Goal: Information Seeking & Learning: Learn about a topic

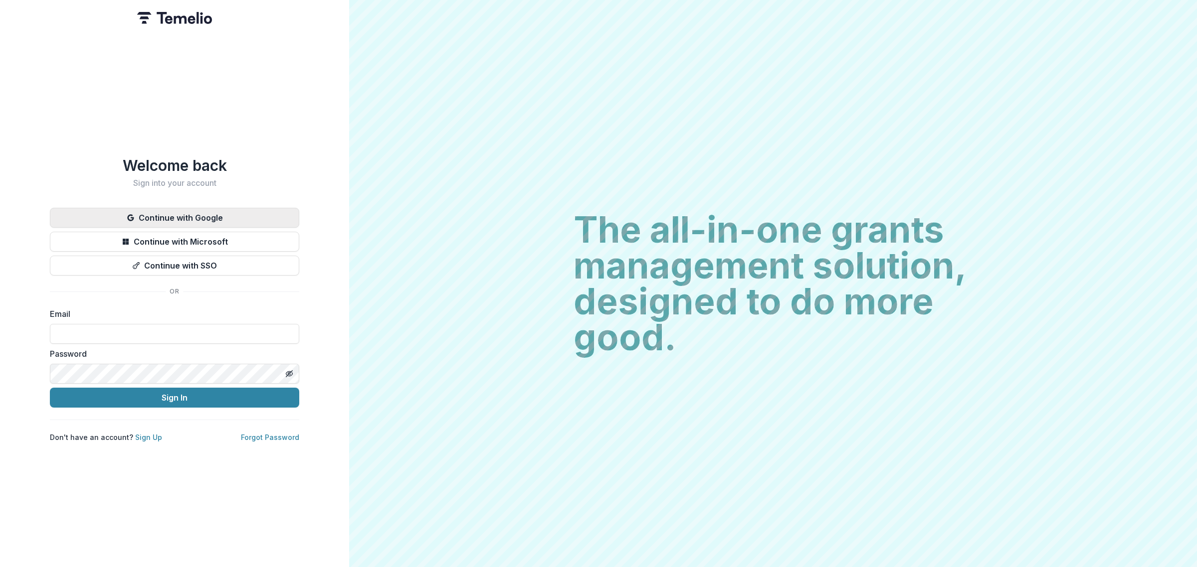
click at [230, 214] on button "Continue with Google" at bounding box center [174, 218] width 249 height 20
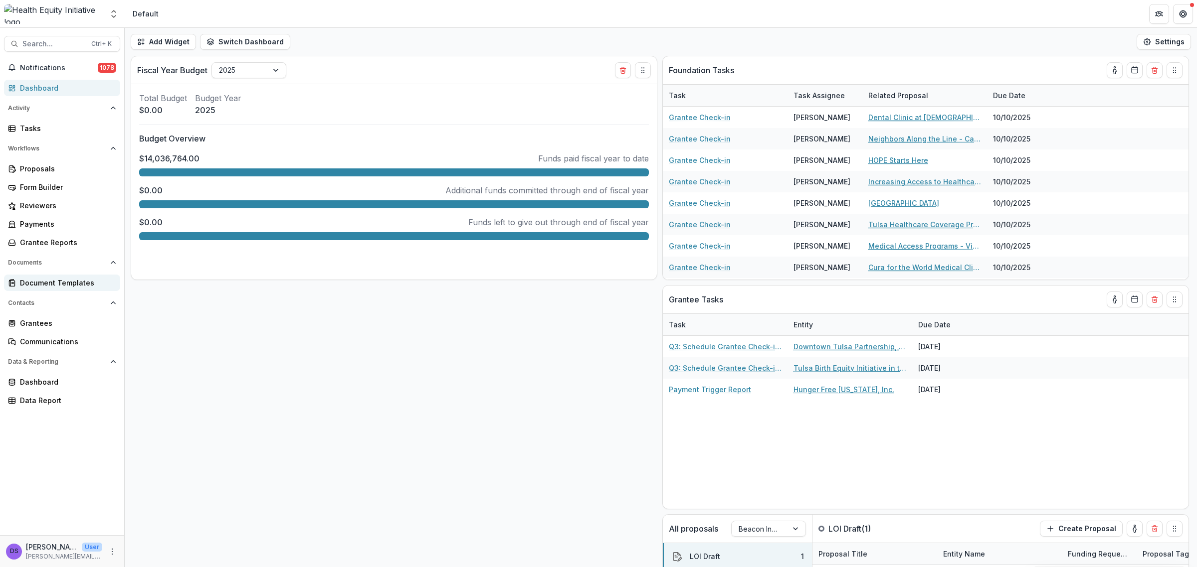
click at [57, 278] on div "Document Templates" at bounding box center [66, 283] width 92 height 10
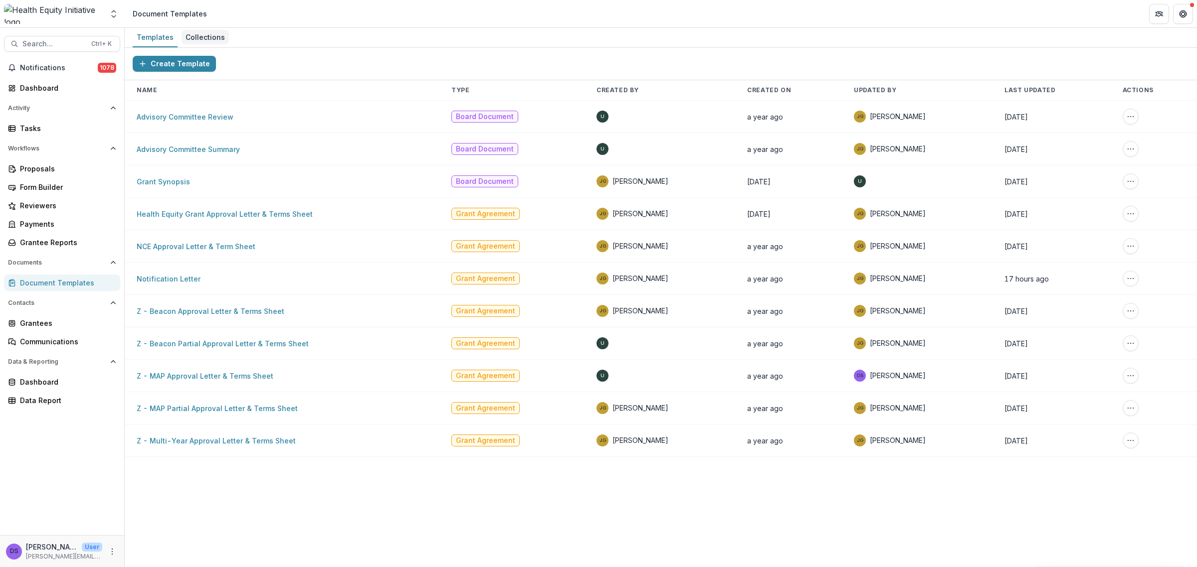
click at [200, 32] on div "Collections" at bounding box center [204, 37] width 47 height 14
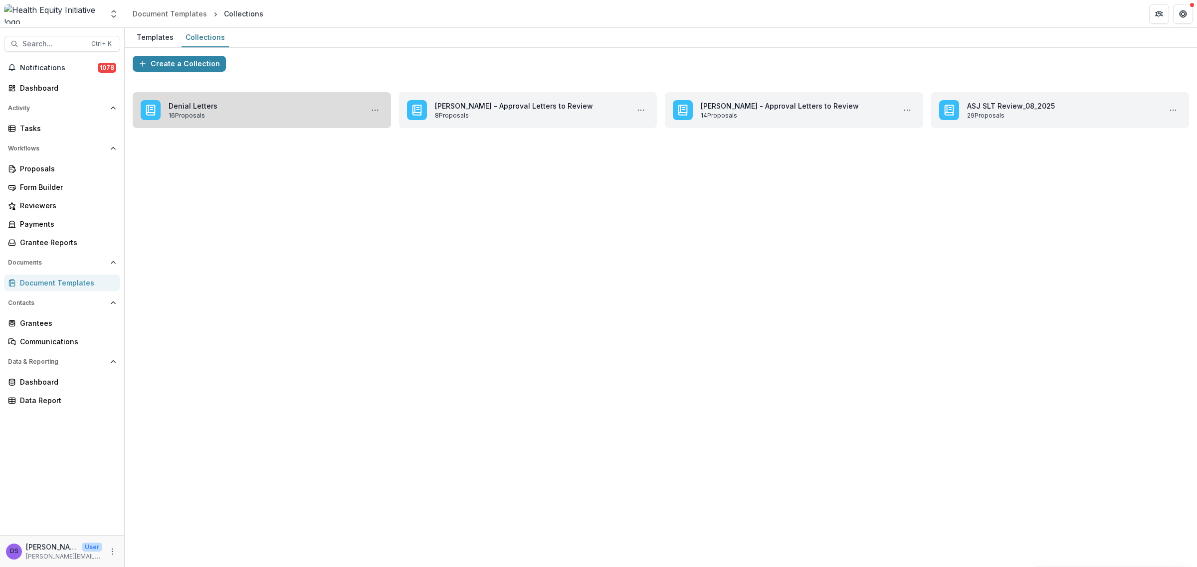
click at [264, 111] on link "Denial Letters" at bounding box center [264, 106] width 190 height 10
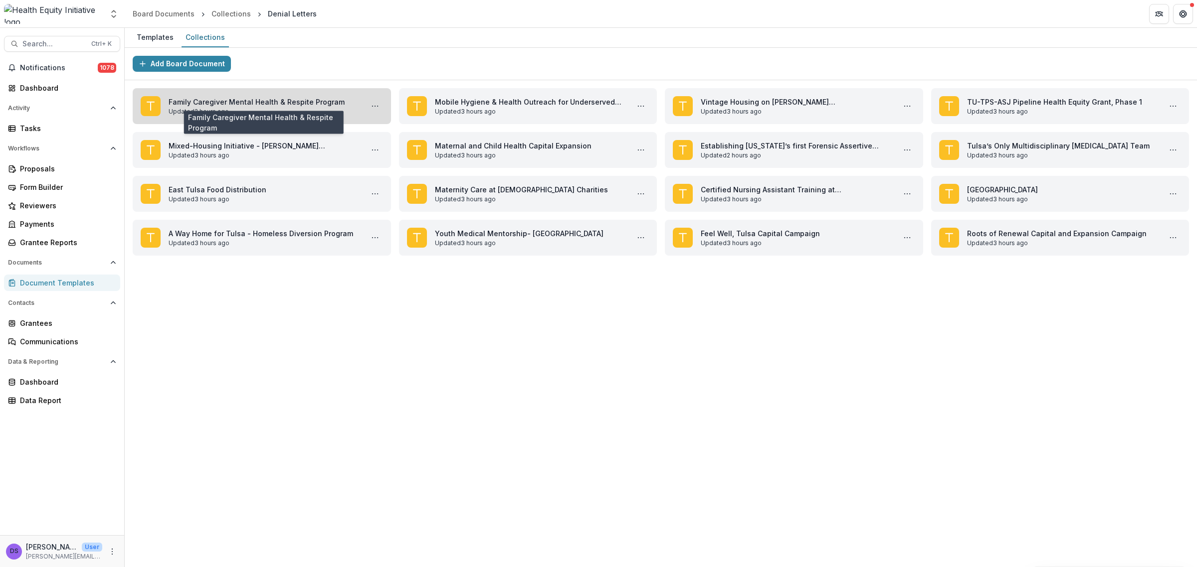
click at [237, 107] on link "Family Caregiver Mental Health & Respite Program" at bounding box center [264, 102] width 190 height 10
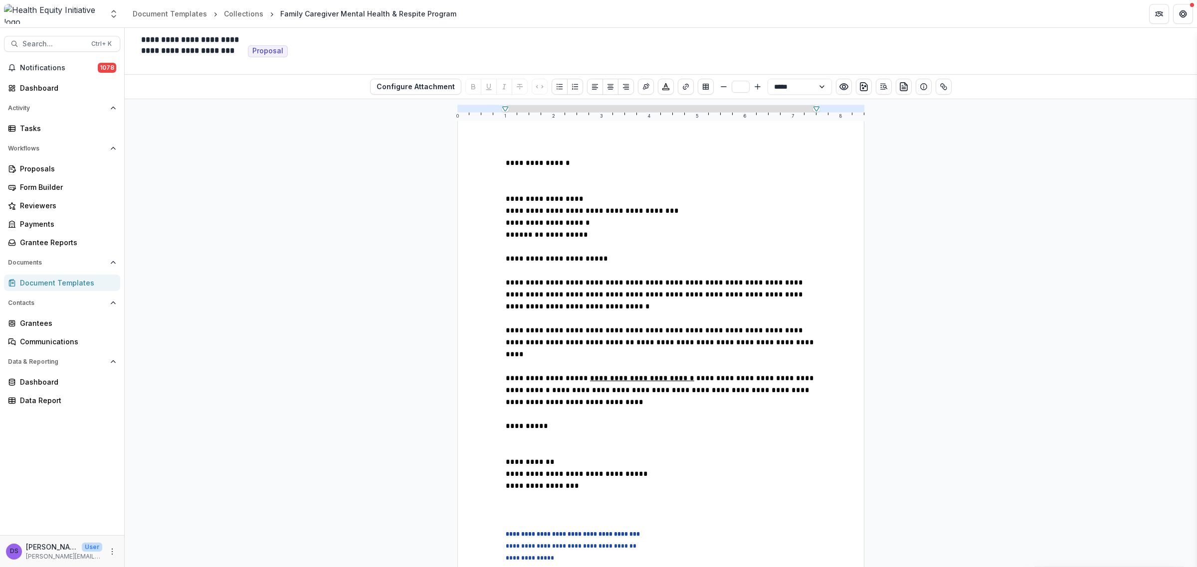
scroll to position [105, 0]
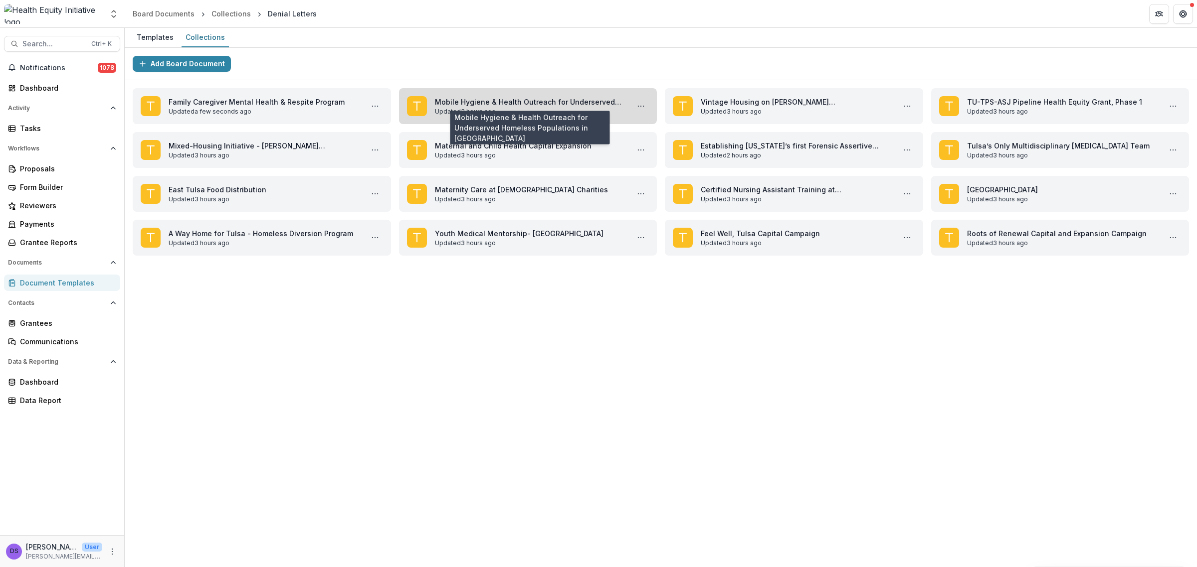
click at [533, 107] on link "Mobile Hygiene & Health Outreach for Underserved Homeless Populations in Tulsa" at bounding box center [530, 102] width 190 height 10
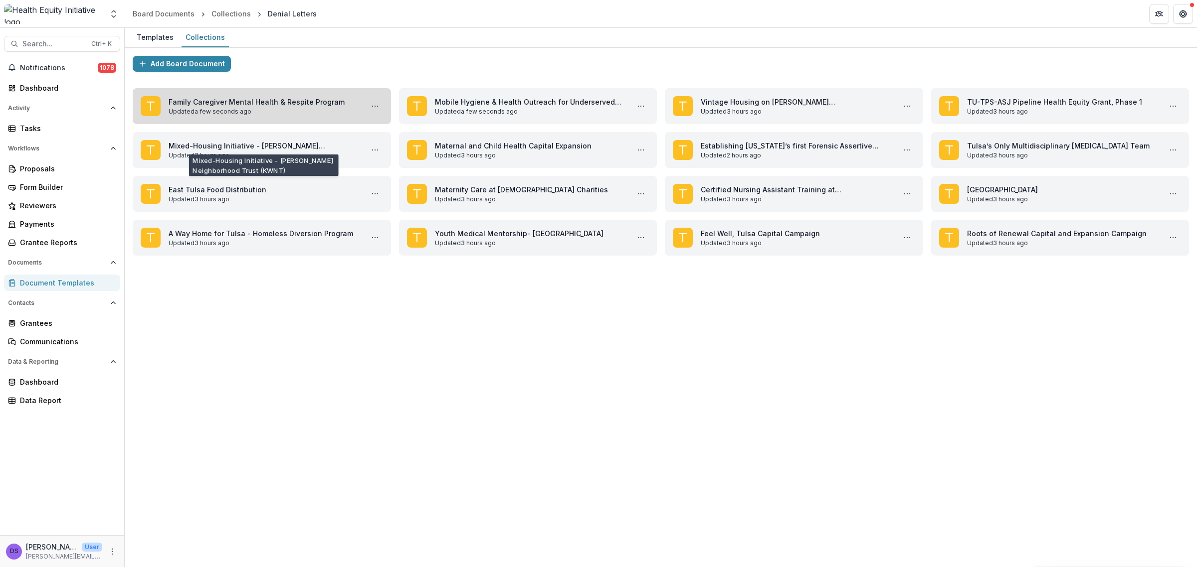
click at [285, 107] on link "Family Caregiver Mental Health & Respite Program" at bounding box center [264, 102] width 190 height 10
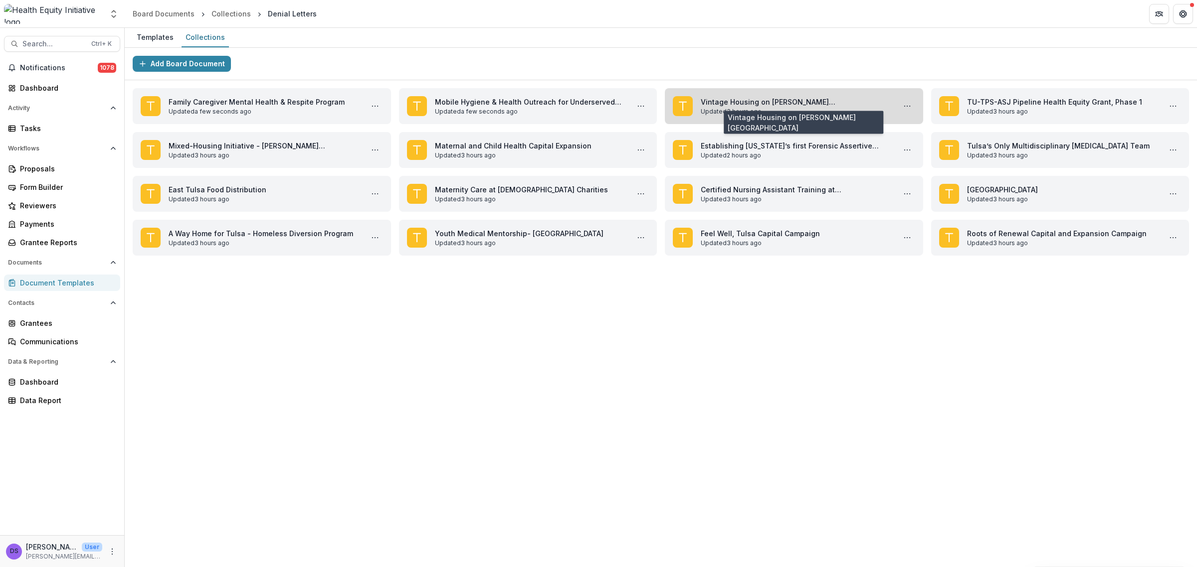
click at [772, 106] on link "Vintage Housing on Roma Berry Campus" at bounding box center [796, 102] width 190 height 10
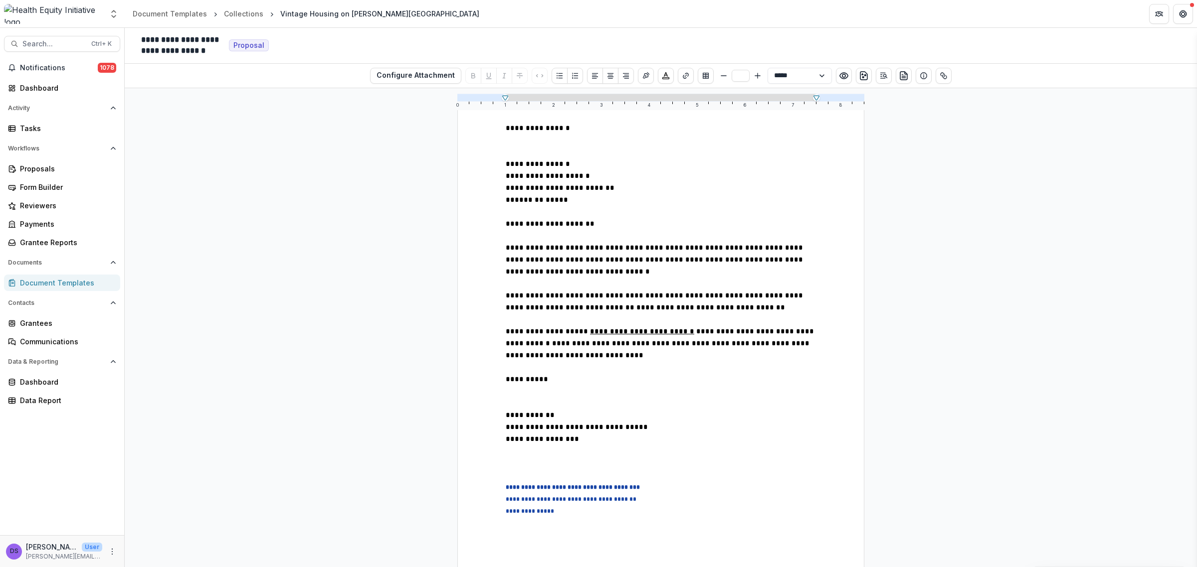
scroll to position [94, 0]
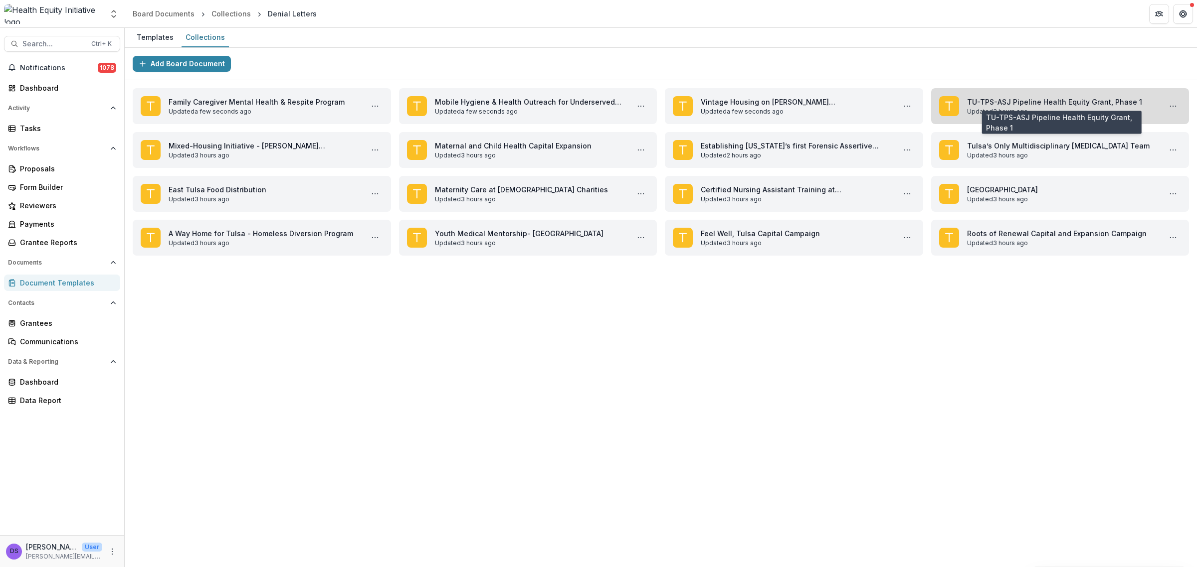
click at [1048, 107] on link "TU-TPS-ASJ Pipeline Health Equity Grant, Phase 1" at bounding box center [1062, 102] width 190 height 10
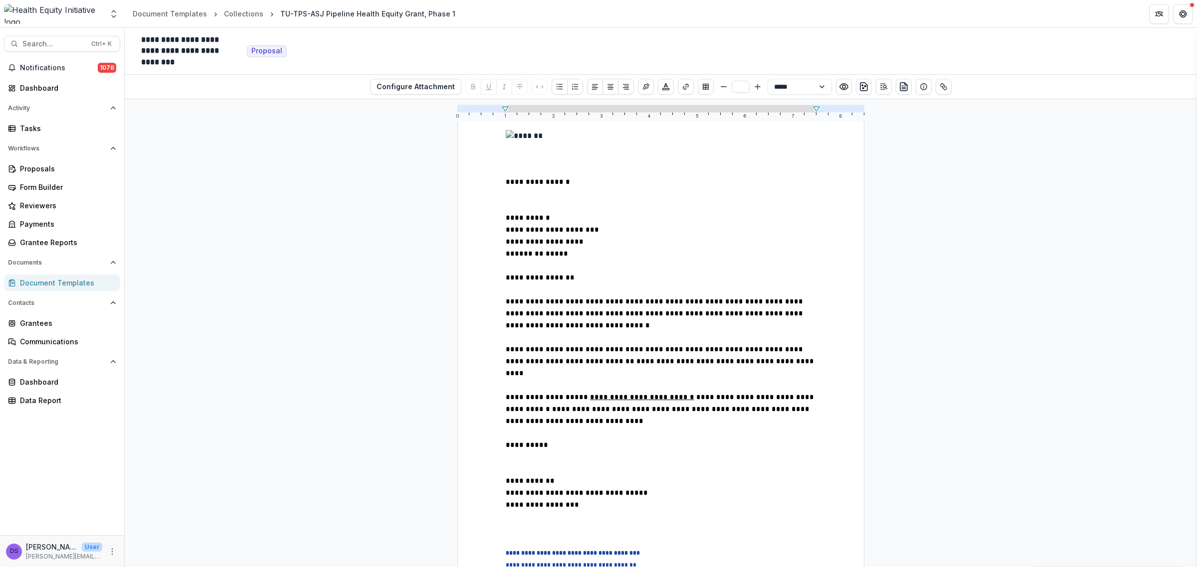
scroll to position [62, 0]
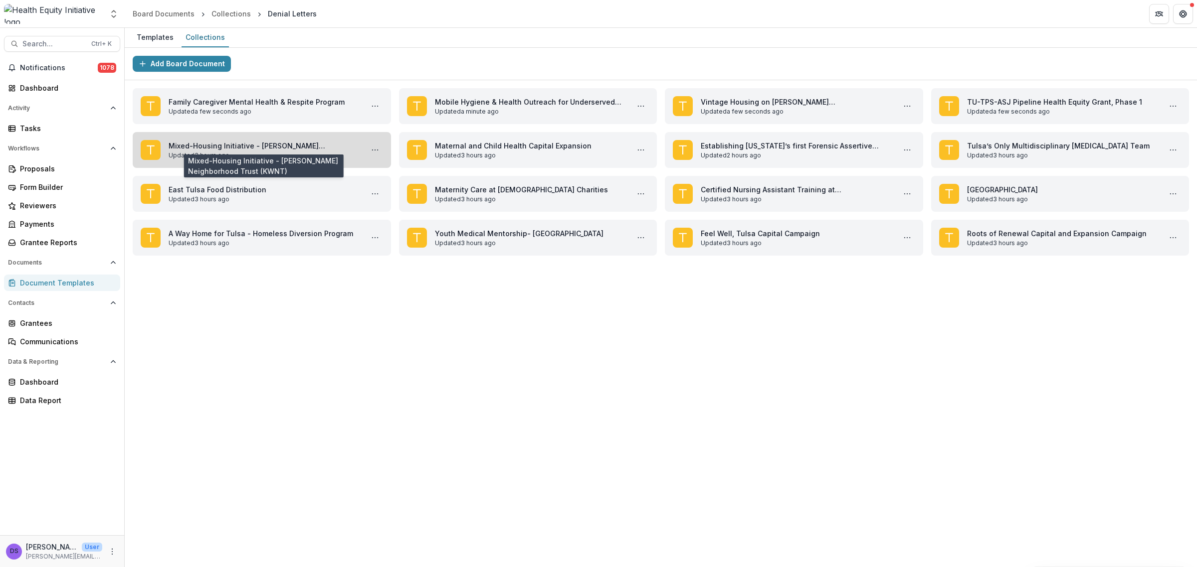
click at [310, 151] on link "Mixed-Housing Initiative - Kendall-Whittier Neighborhood Trust (KWNT)" at bounding box center [264, 146] width 190 height 10
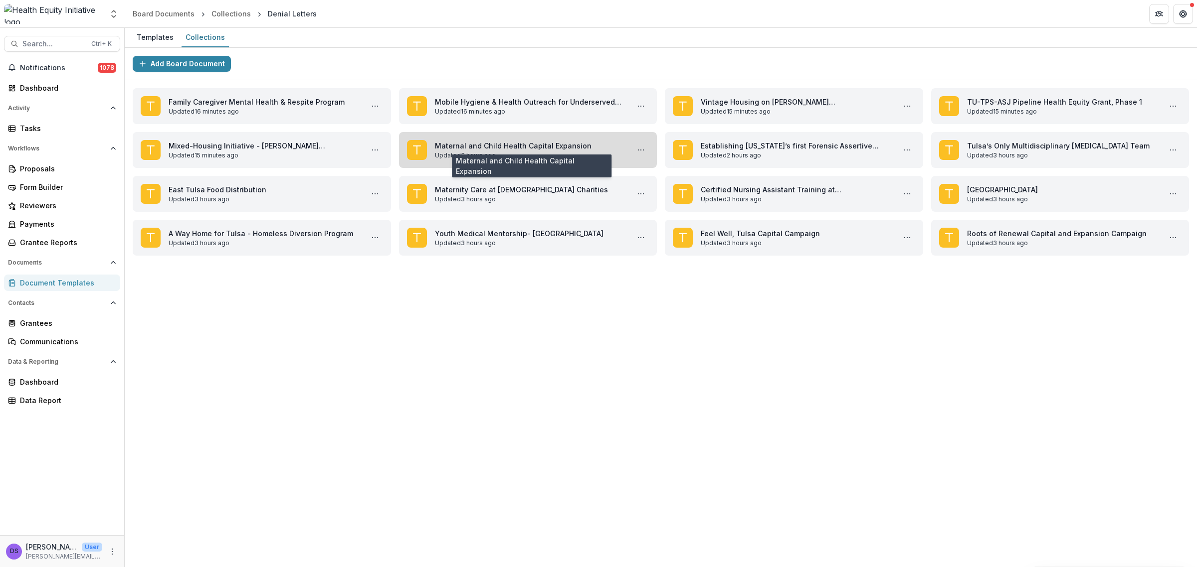
click at [583, 151] on link "Maternal and Child Health Capital Expansion" at bounding box center [530, 146] width 190 height 10
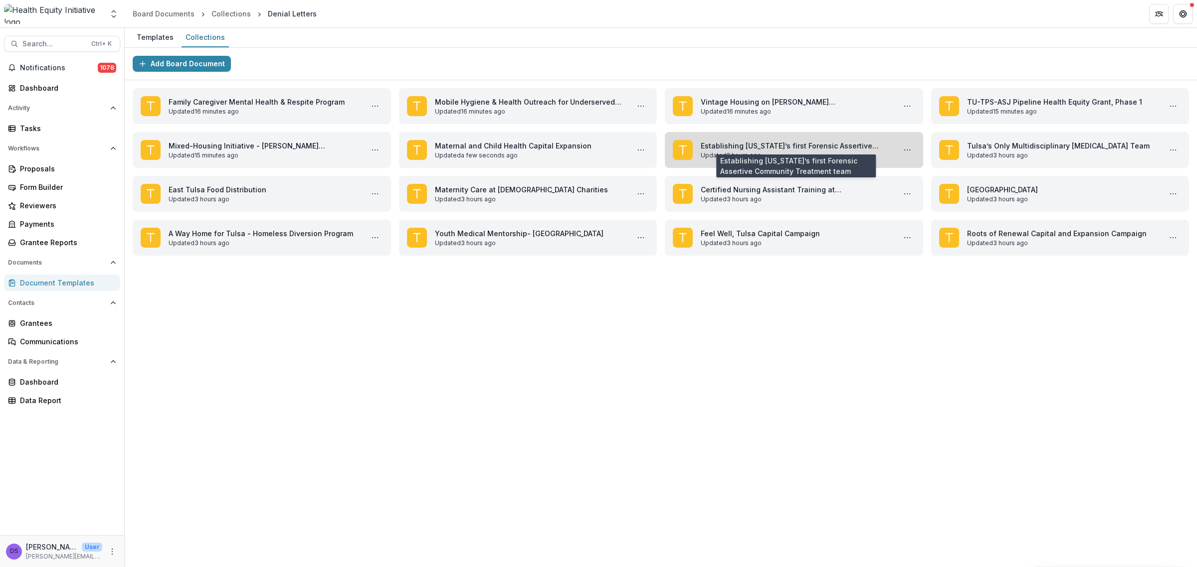
click at [773, 141] on link "Establishing Oklahoma’s first Forensic Assertive Community Treatment team" at bounding box center [796, 146] width 190 height 10
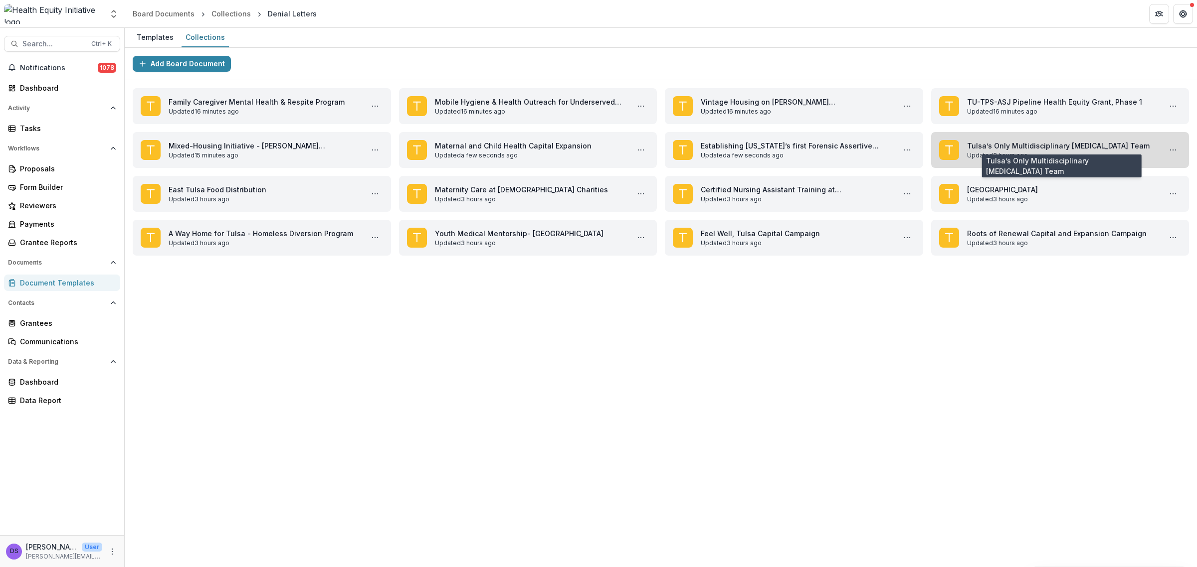
click at [1028, 151] on link "Tulsa’s Only Multidisciplinary Child Abuse Team" at bounding box center [1062, 146] width 190 height 10
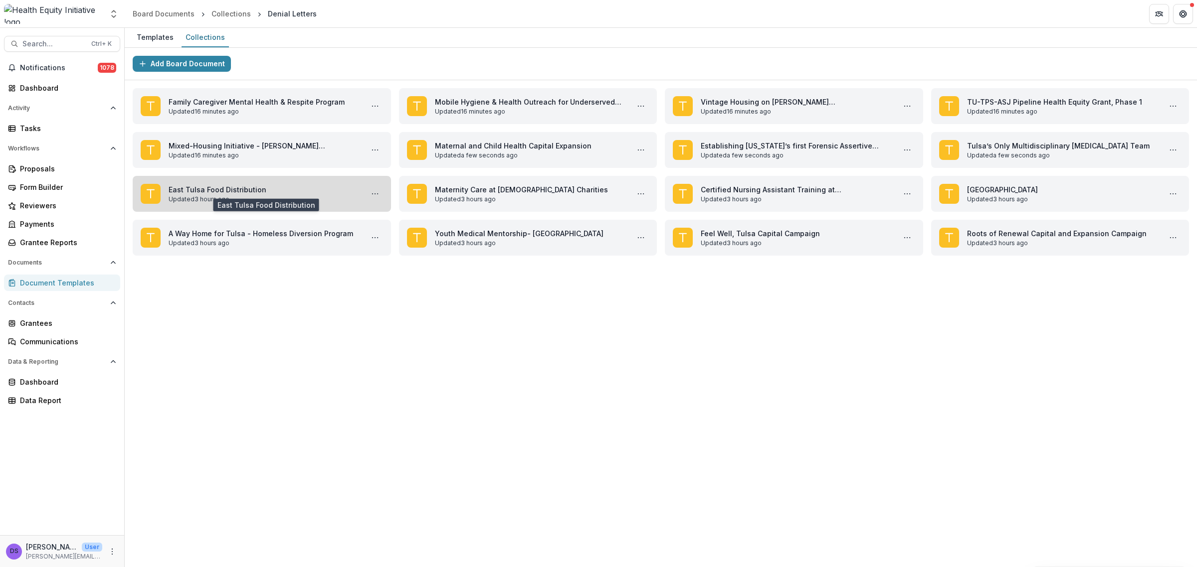
click at [193, 195] on link "East Tulsa Food Distribution" at bounding box center [264, 189] width 190 height 10
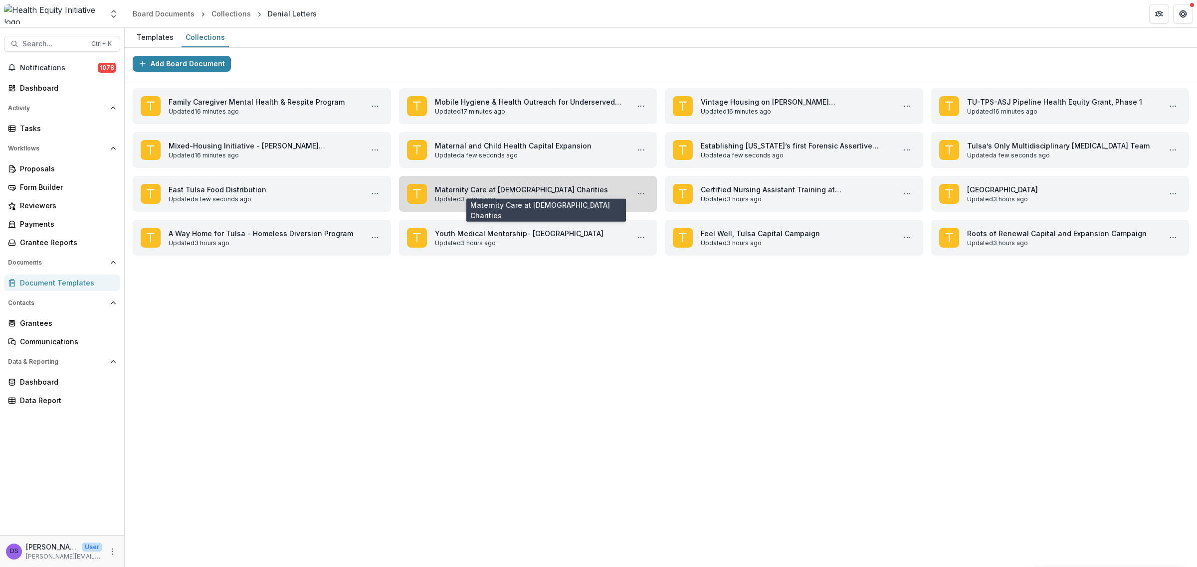
click at [505, 195] on link "Maternity Care at Catholic Charities" at bounding box center [530, 189] width 190 height 10
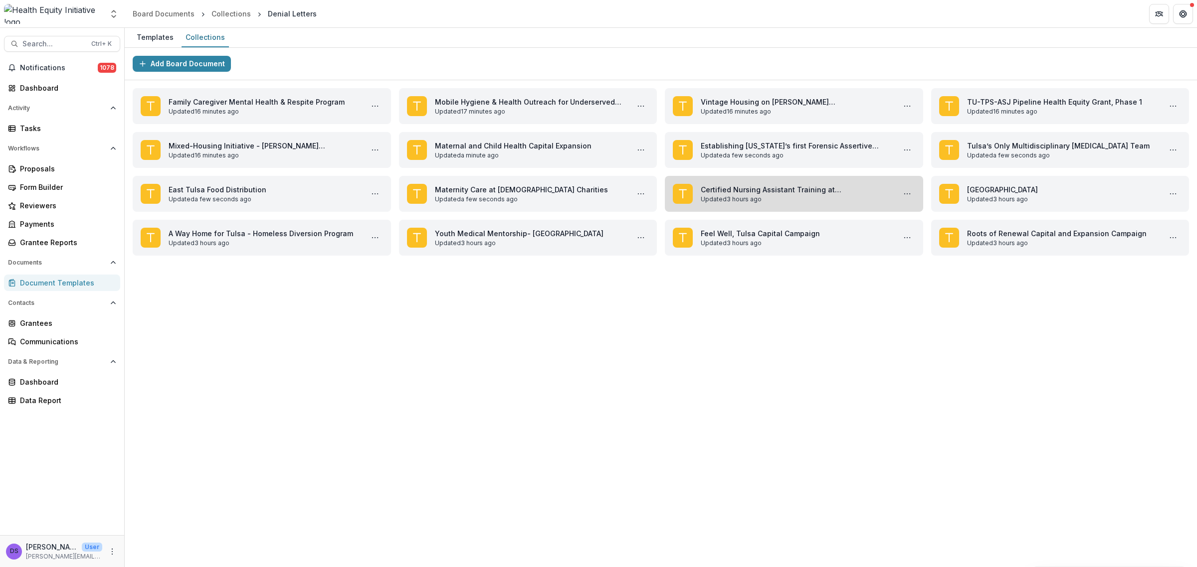
click at [776, 195] on link "Certified Nursing Assistant Training at Catholic Charities" at bounding box center [796, 189] width 190 height 10
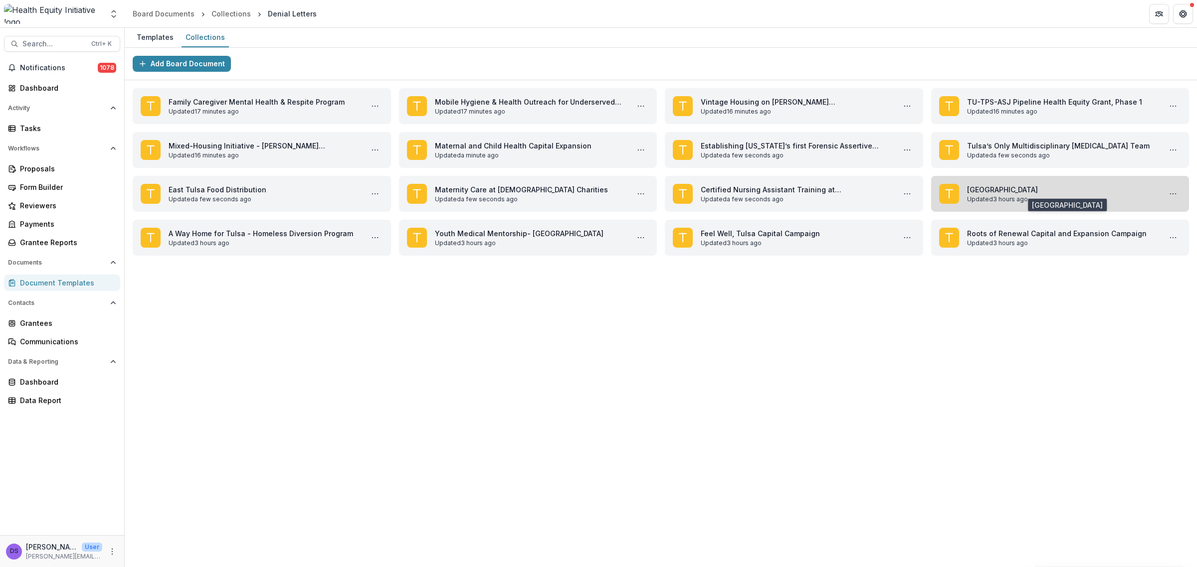
click at [1038, 190] on link "City Lights Village" at bounding box center [1062, 189] width 190 height 10
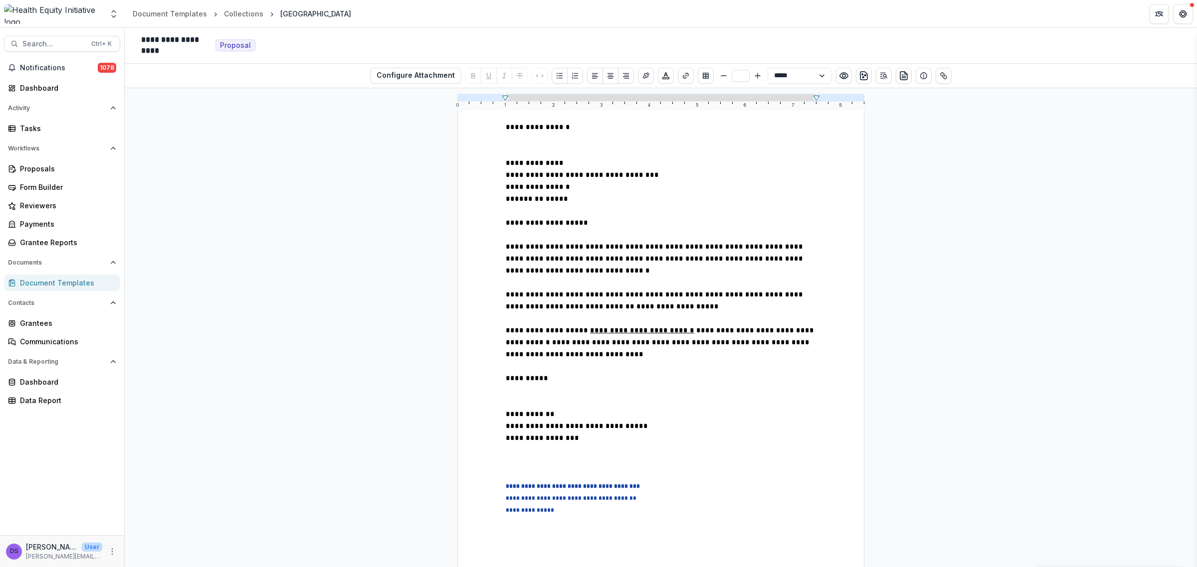
scroll to position [94, 0]
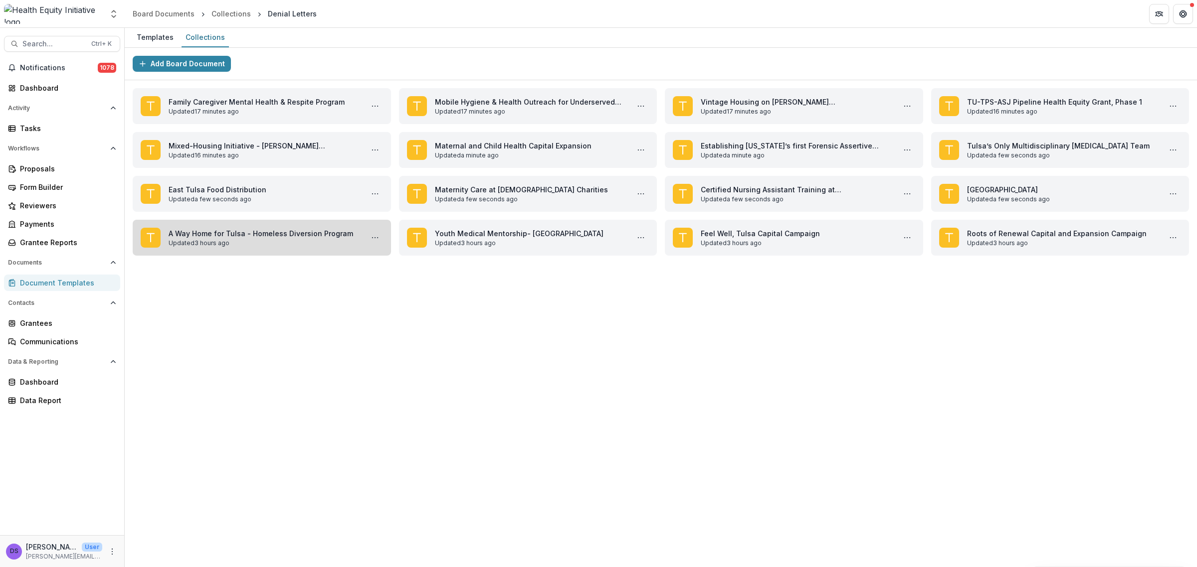
click at [190, 228] on link "A Way Home for Tulsa - Homeless Diversion Program" at bounding box center [264, 233] width 190 height 10
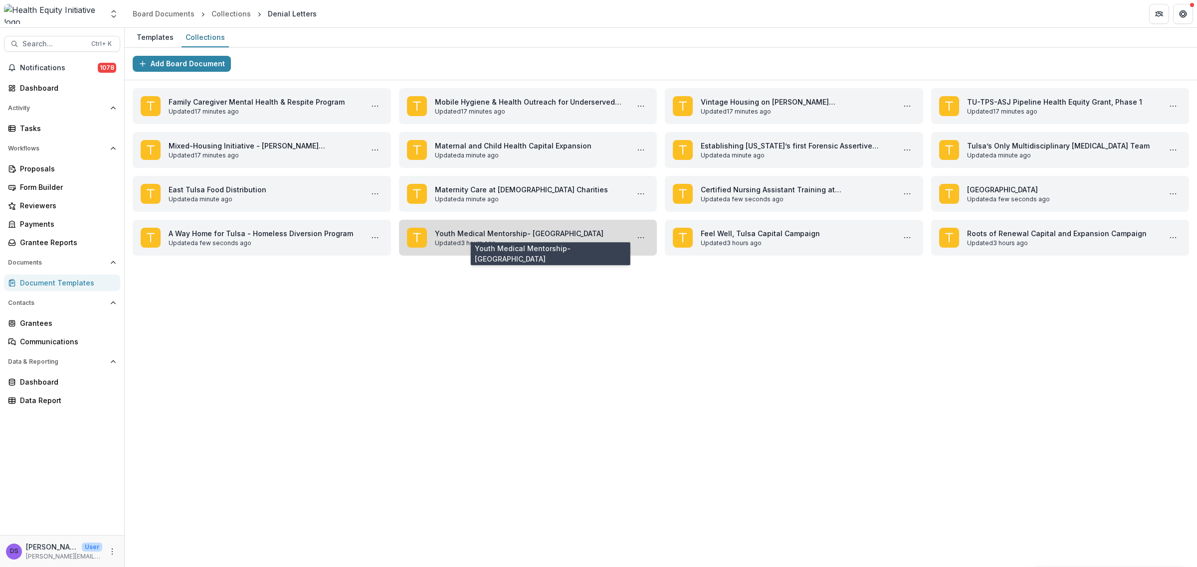
click at [505, 232] on link "Youth Medical Mentorship- Tulsa" at bounding box center [530, 233] width 190 height 10
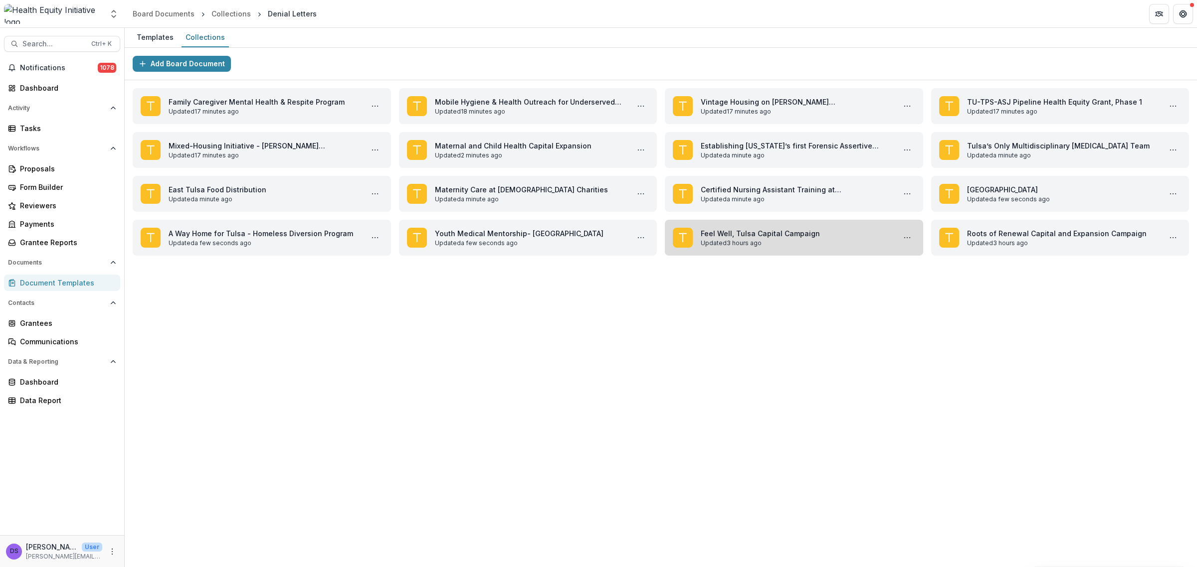
click at [814, 239] on link "Feel Well, Tulsa Capital Campaign" at bounding box center [796, 233] width 190 height 10
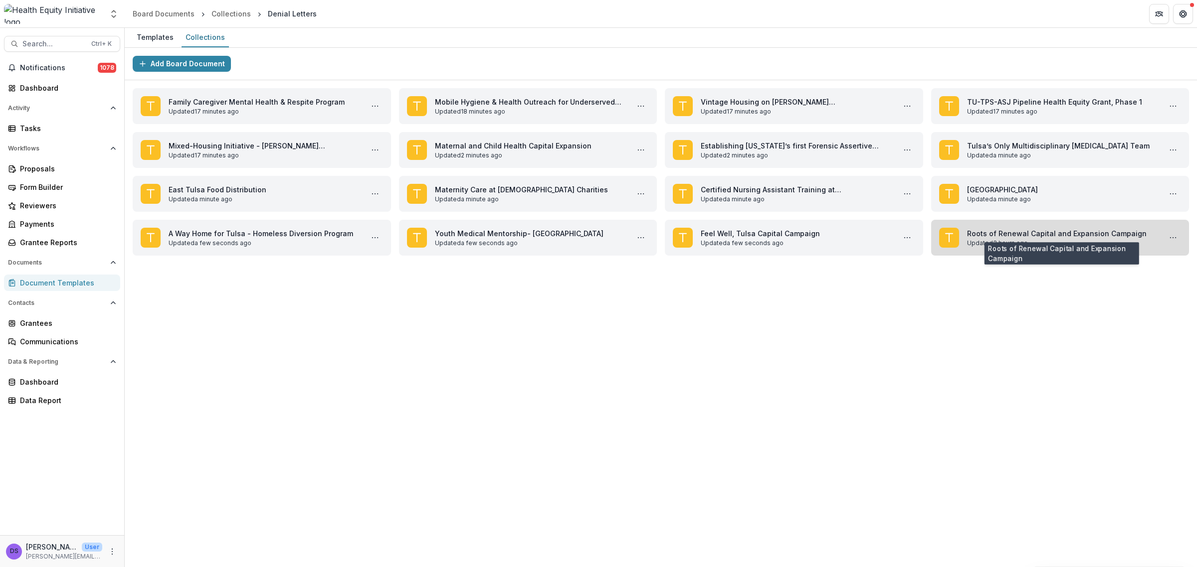
click at [1027, 228] on link "Roots of Renewal Capital and Expansion Campaign" at bounding box center [1062, 233] width 190 height 10
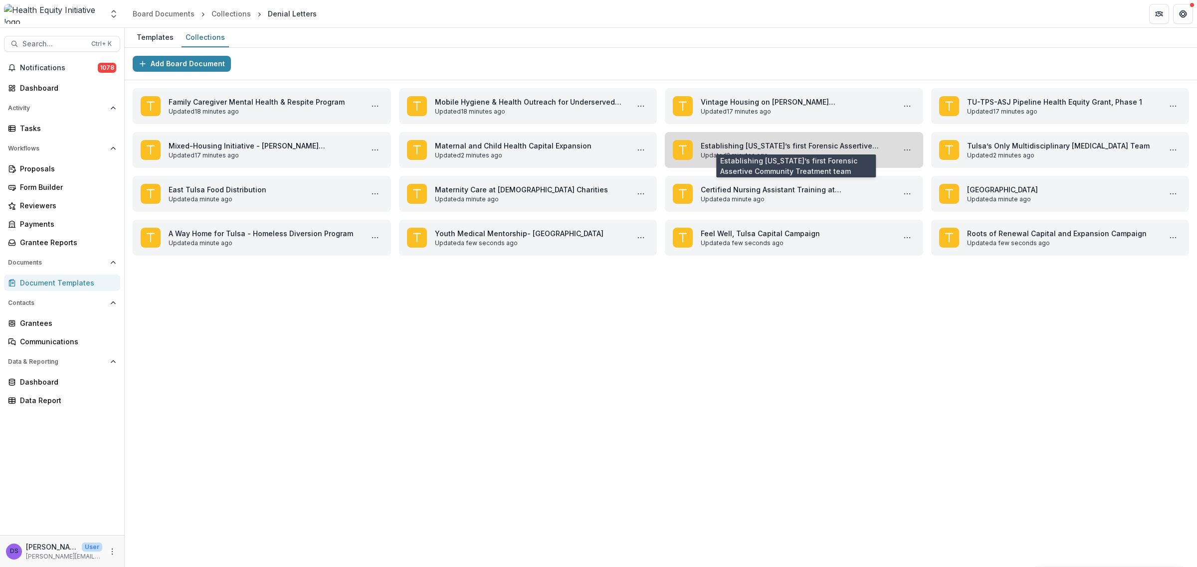
click at [761, 150] on link "Establishing Oklahoma’s first Forensic Assertive Community Treatment team" at bounding box center [796, 146] width 190 height 10
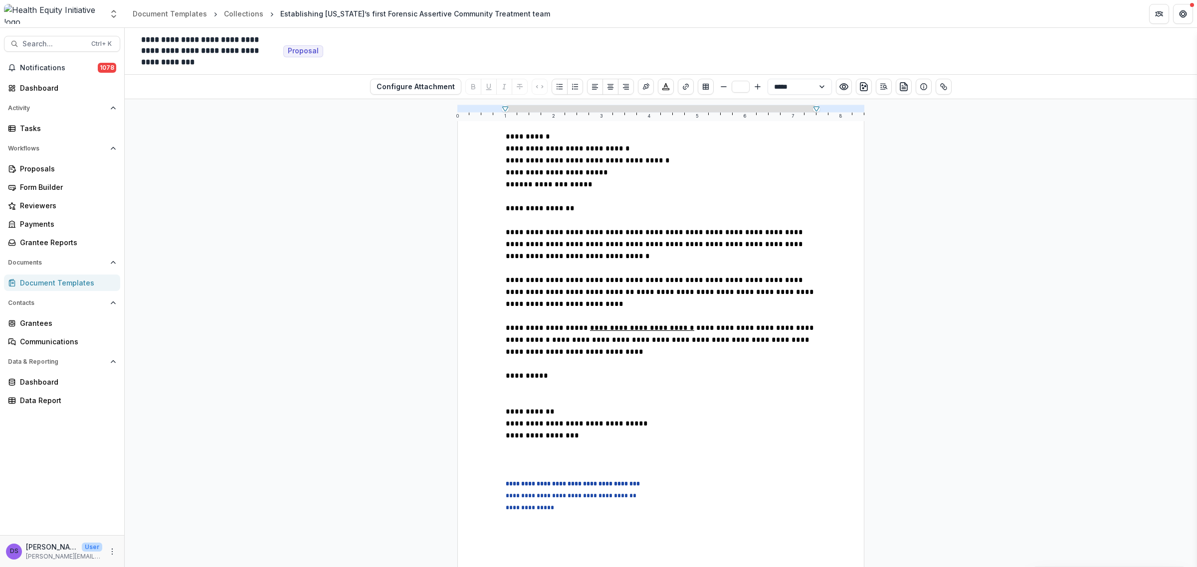
scroll to position [130, 0]
